Goal: Information Seeking & Learning: Check status

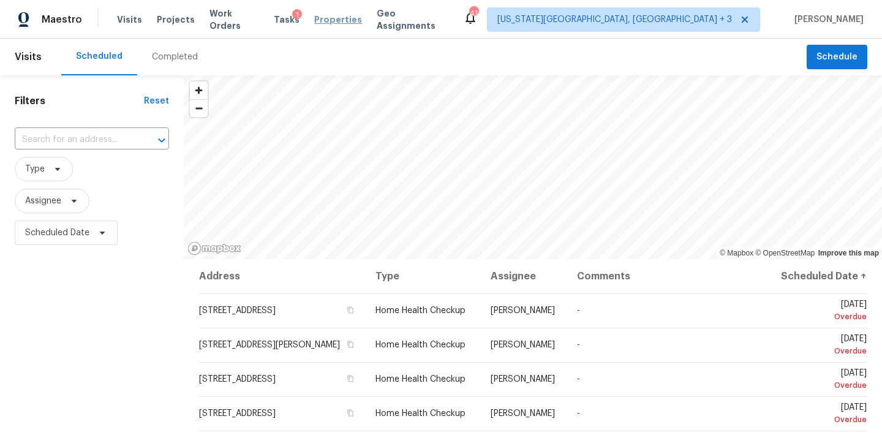
click at [330, 19] on span "Properties" at bounding box center [338, 19] width 48 height 12
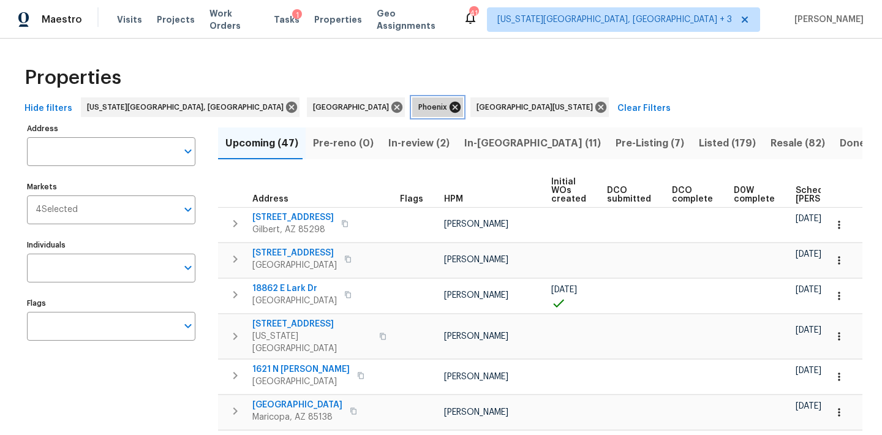
click at [449, 108] on icon at bounding box center [455, 107] width 13 height 13
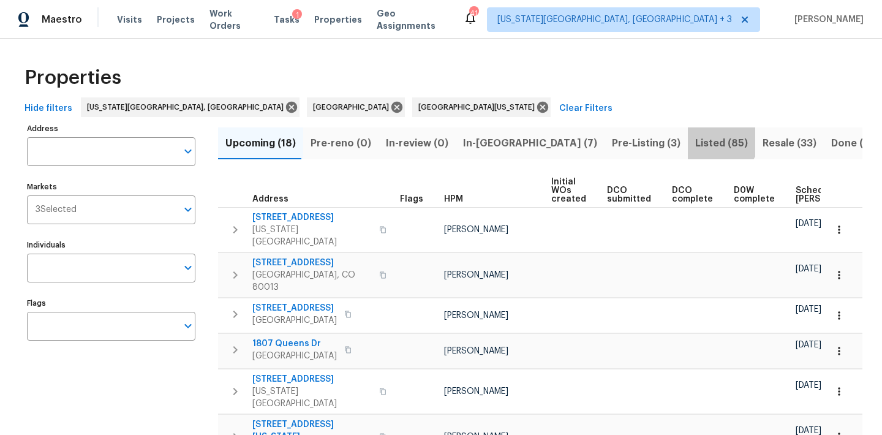
click at [696, 135] on span "Listed (85)" at bounding box center [722, 143] width 53 height 17
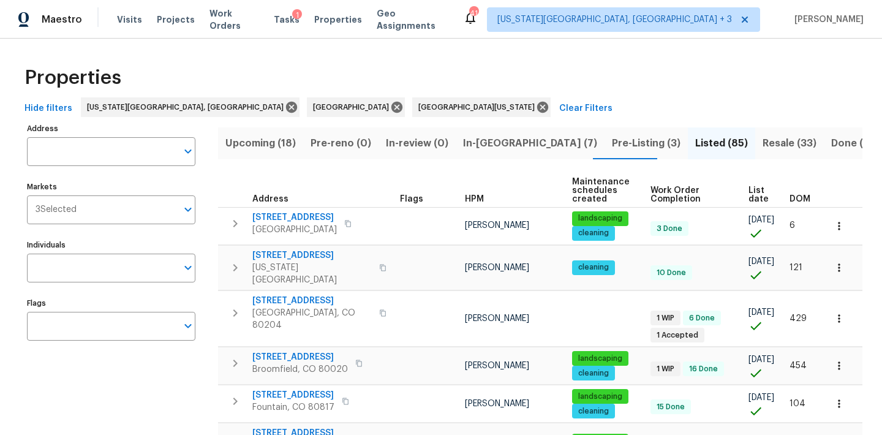
click at [805, 199] on span "DOM" at bounding box center [800, 199] width 21 height 9
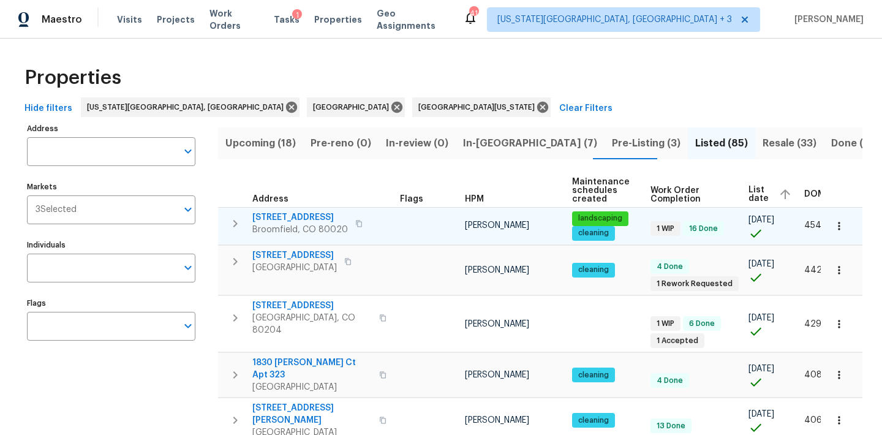
click at [272, 221] on span "[STREET_ADDRESS]" at bounding box center [300, 217] width 96 height 12
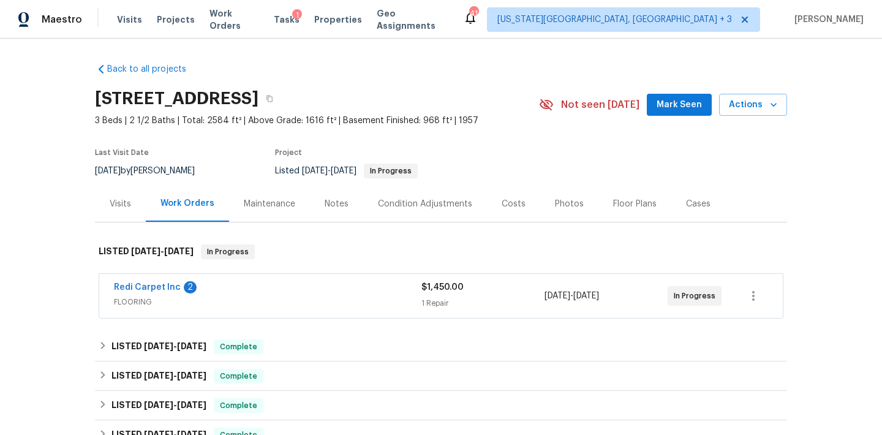
click at [290, 296] on span "FLOORING" at bounding box center [268, 302] width 308 height 12
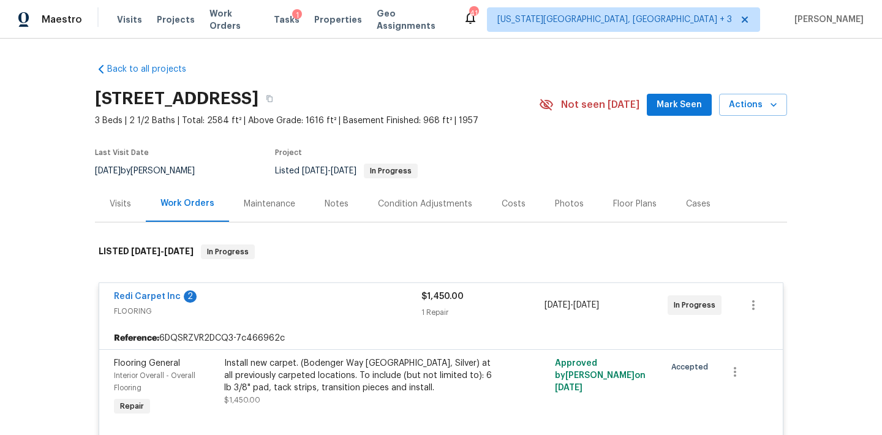
click at [335, 200] on div "Notes" at bounding box center [337, 204] width 24 height 12
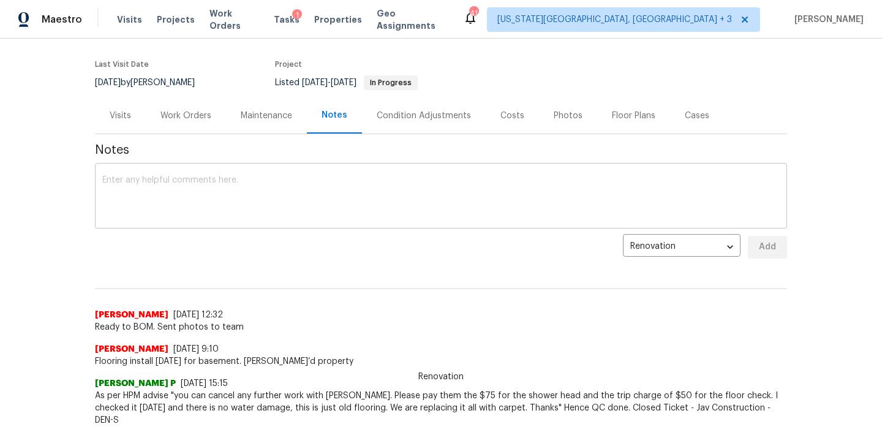
scroll to position [104, 0]
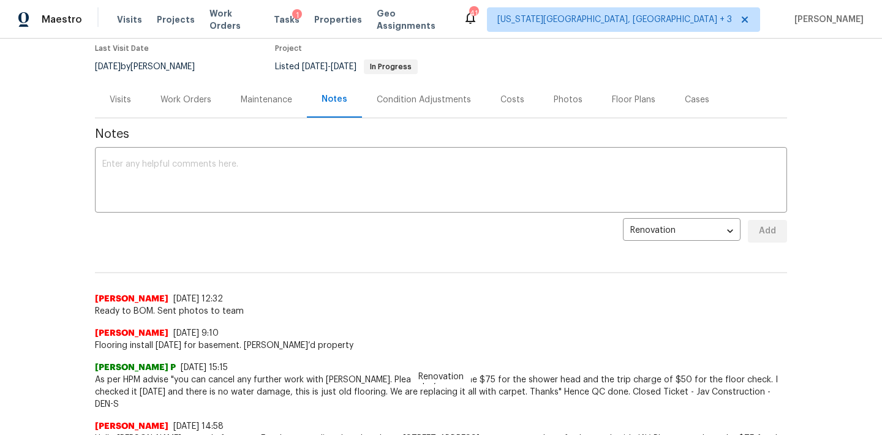
click at [218, 307] on span "Ready to BOM. Sent photos to team" at bounding box center [441, 311] width 693 height 12
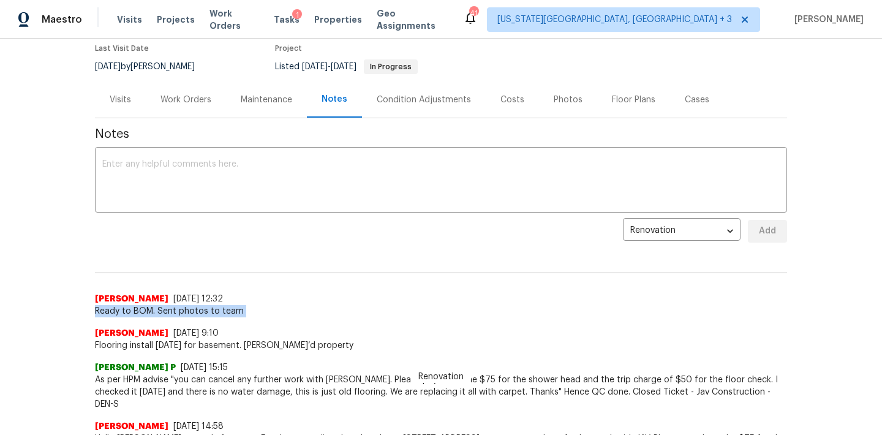
click at [218, 307] on span "Ready to BOM. Sent photos to team" at bounding box center [441, 311] width 693 height 12
click at [273, 321] on div "Andrew McCuskey 9/17/25, 9:10 Flooring install tomorrow for basement. Tom’d pro…" at bounding box center [441, 334] width 693 height 34
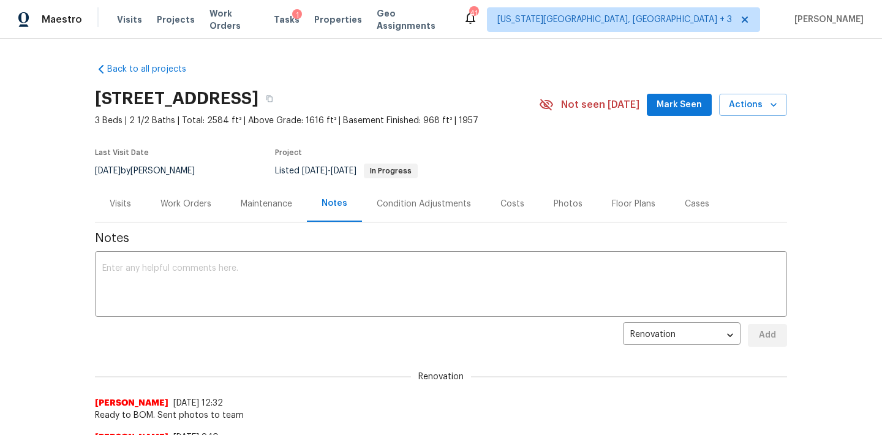
scroll to position [0, 0]
click at [273, 96] on icon "button" at bounding box center [269, 98] width 7 height 7
